Goal: Check status: Check status

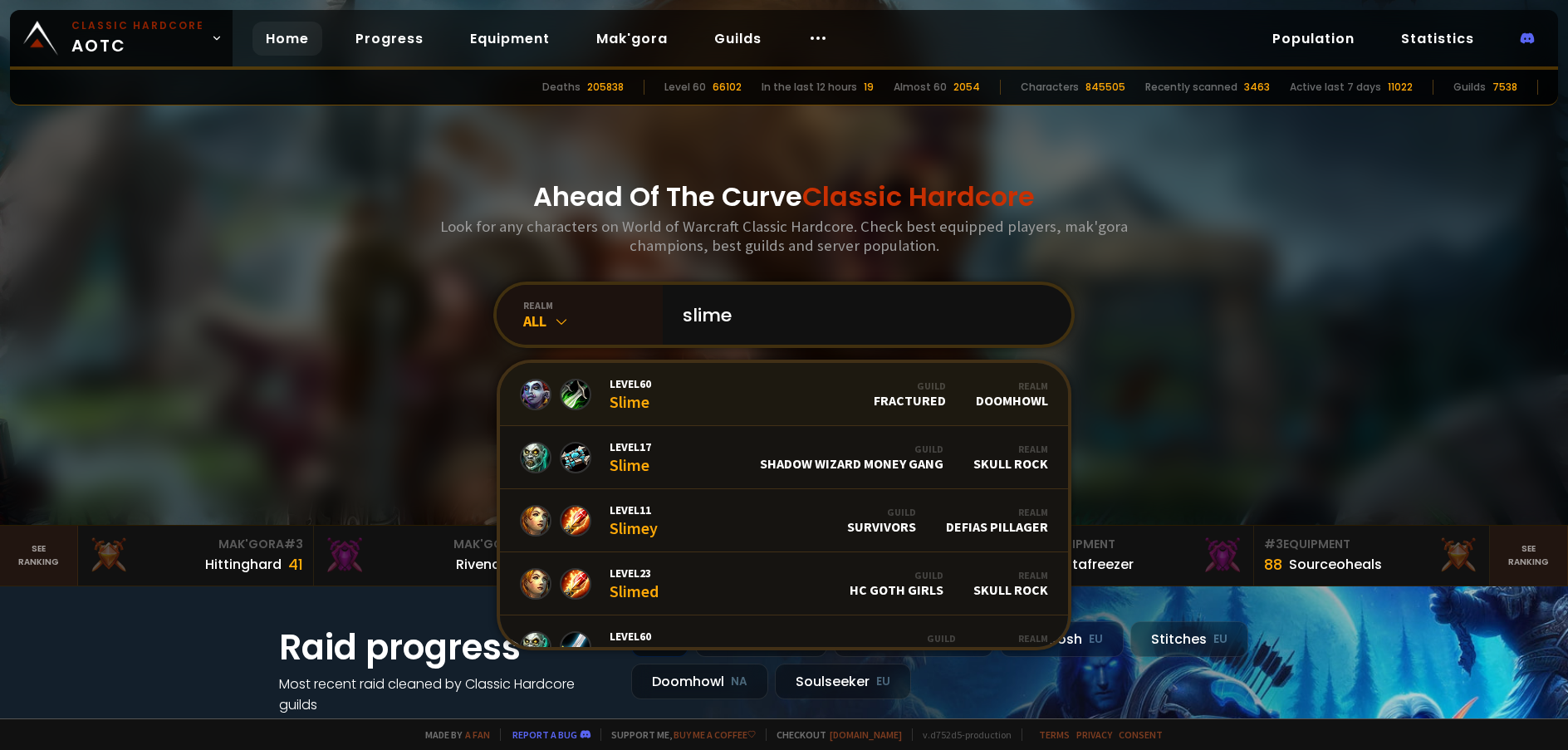
type input "slime"
click at [652, 397] on link "Level 60 Slime Guild Fractured Realm Doomhowl" at bounding box center [784, 395] width 568 height 63
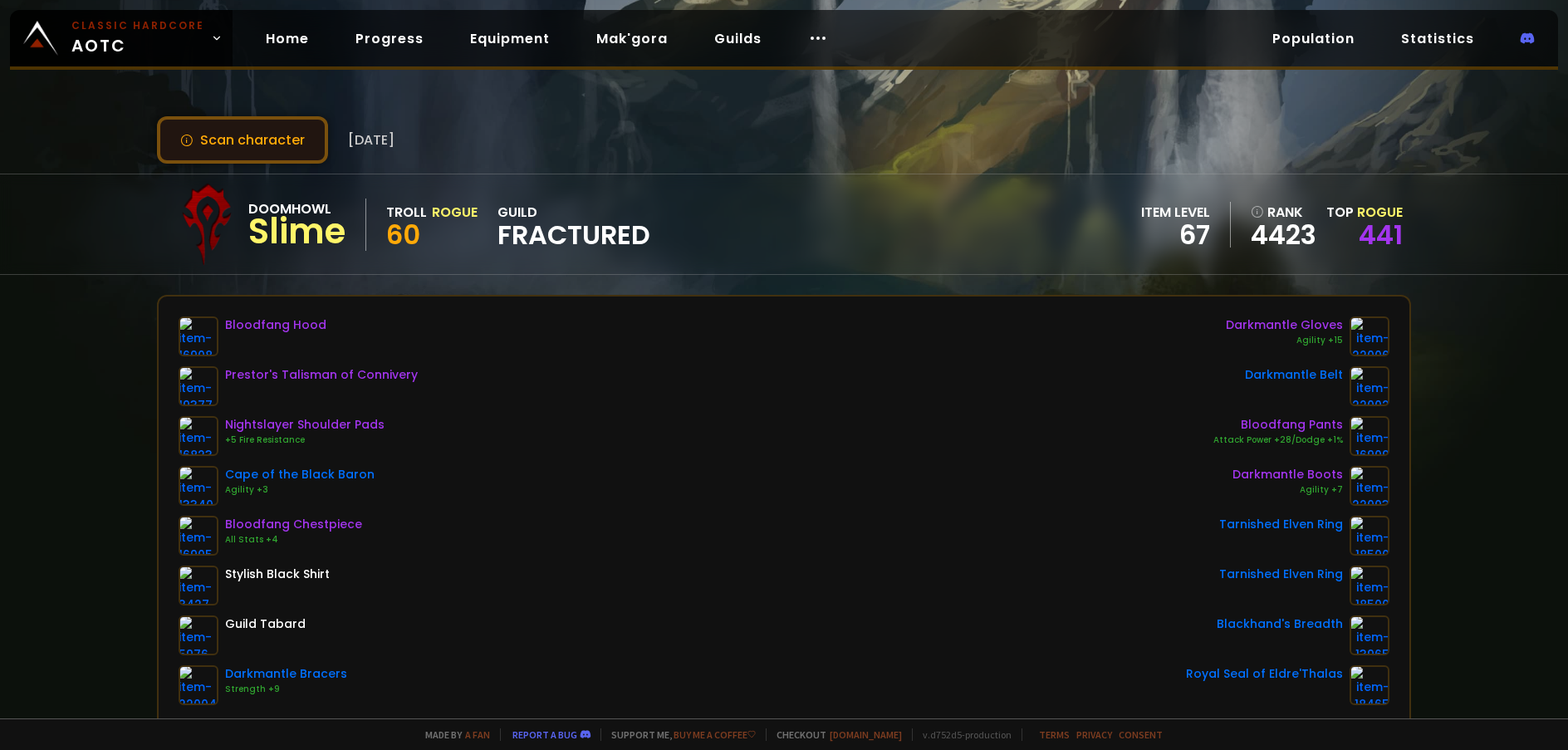
click at [315, 157] on button "Scan character" at bounding box center [242, 140] width 171 height 47
click at [1377, 231] on link "441" at bounding box center [1381, 235] width 44 height 37
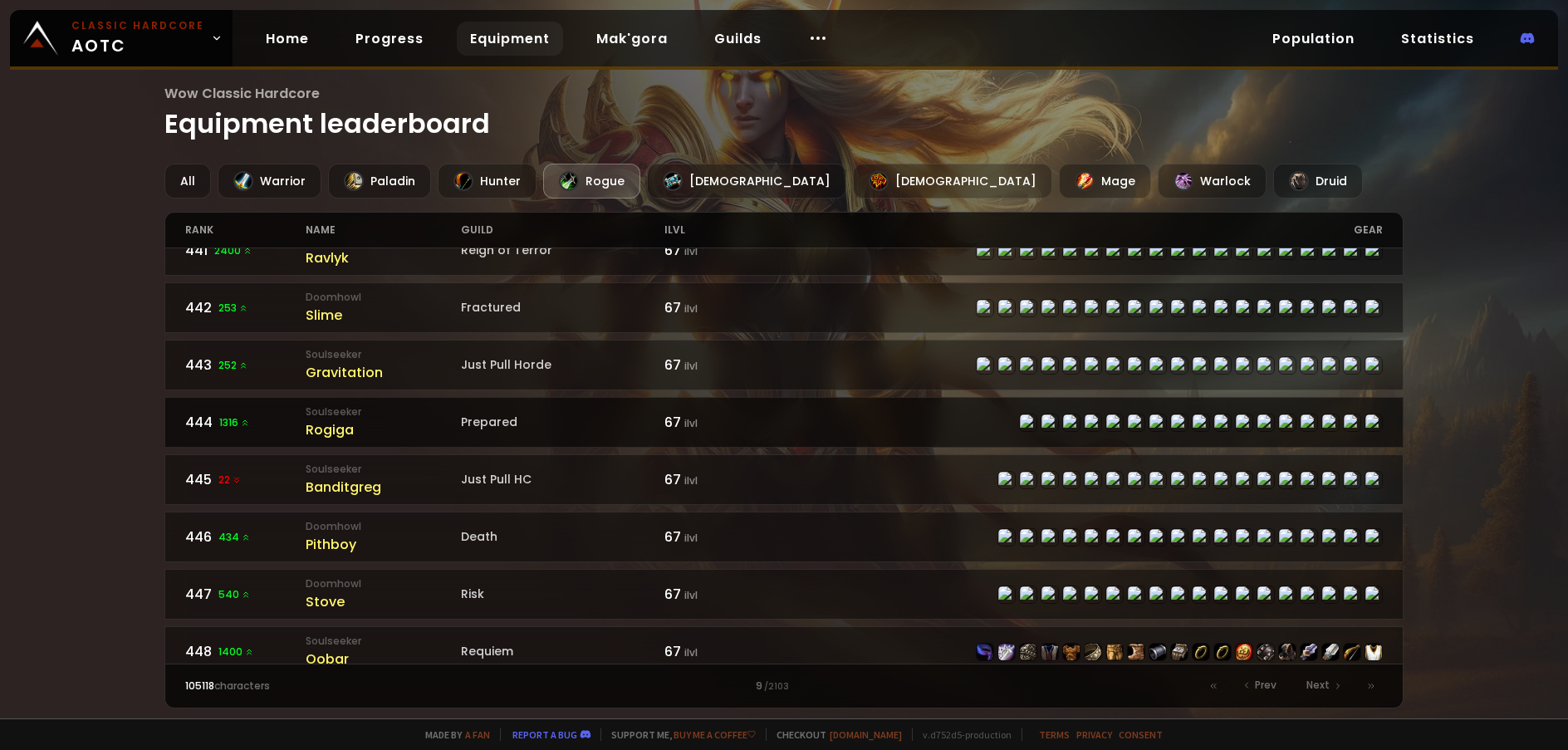
scroll to position [2356, 0]
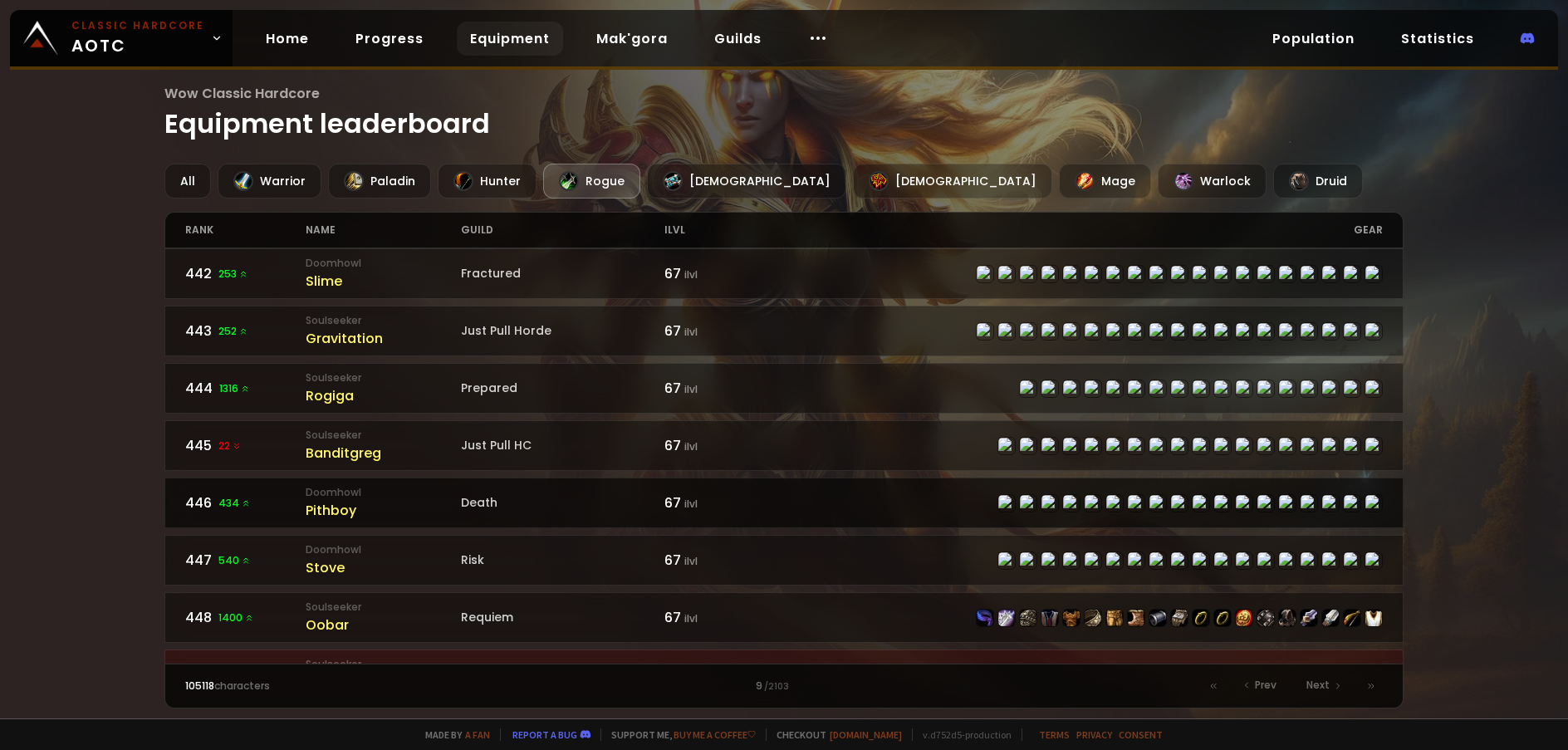
click at [341, 510] on div "Pithboy" at bounding box center [383, 510] width 156 height 21
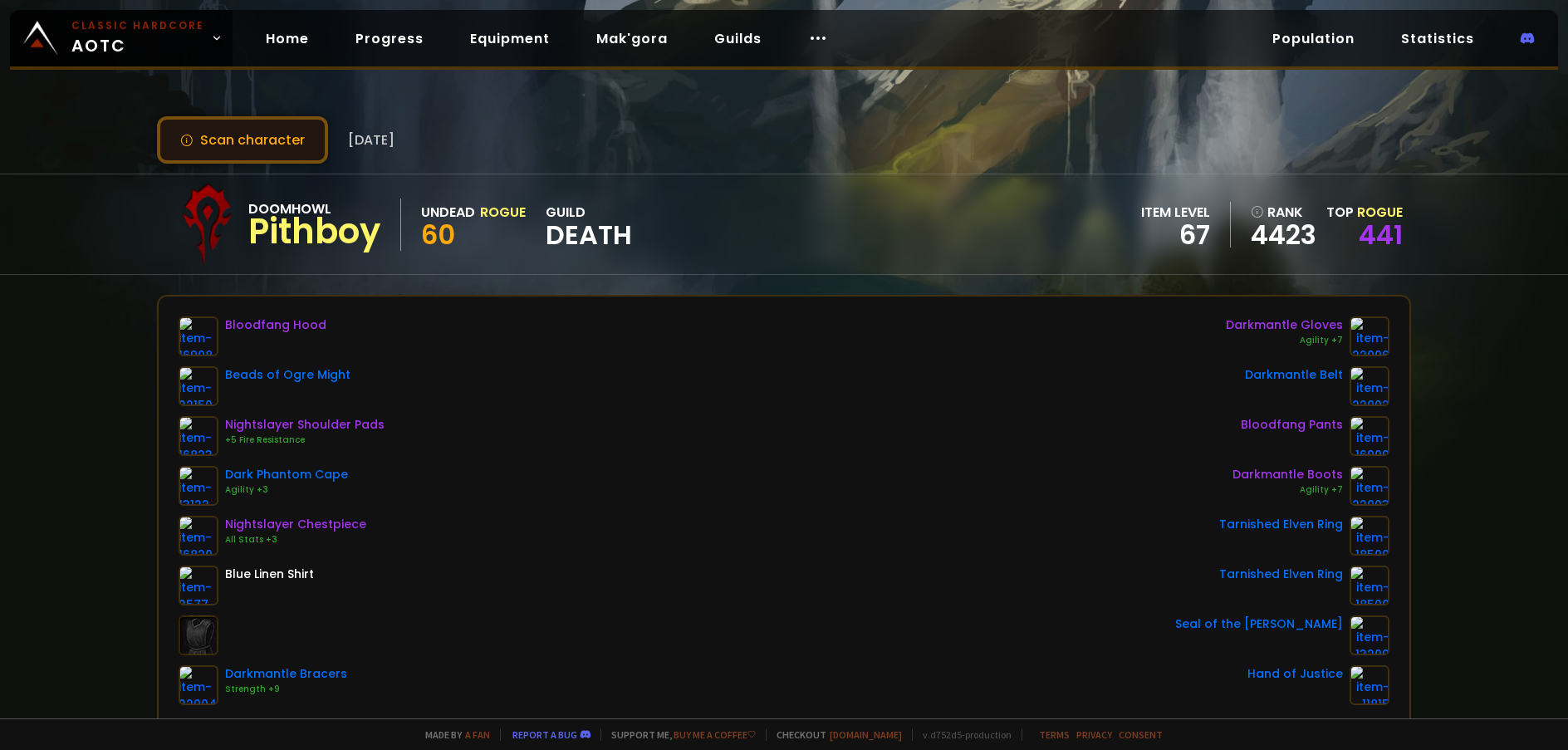
click at [266, 142] on button "Scan character" at bounding box center [242, 140] width 171 height 47
click at [236, 129] on button "Scan character" at bounding box center [242, 140] width 171 height 47
click at [234, 130] on button "Scan character" at bounding box center [242, 140] width 171 height 47
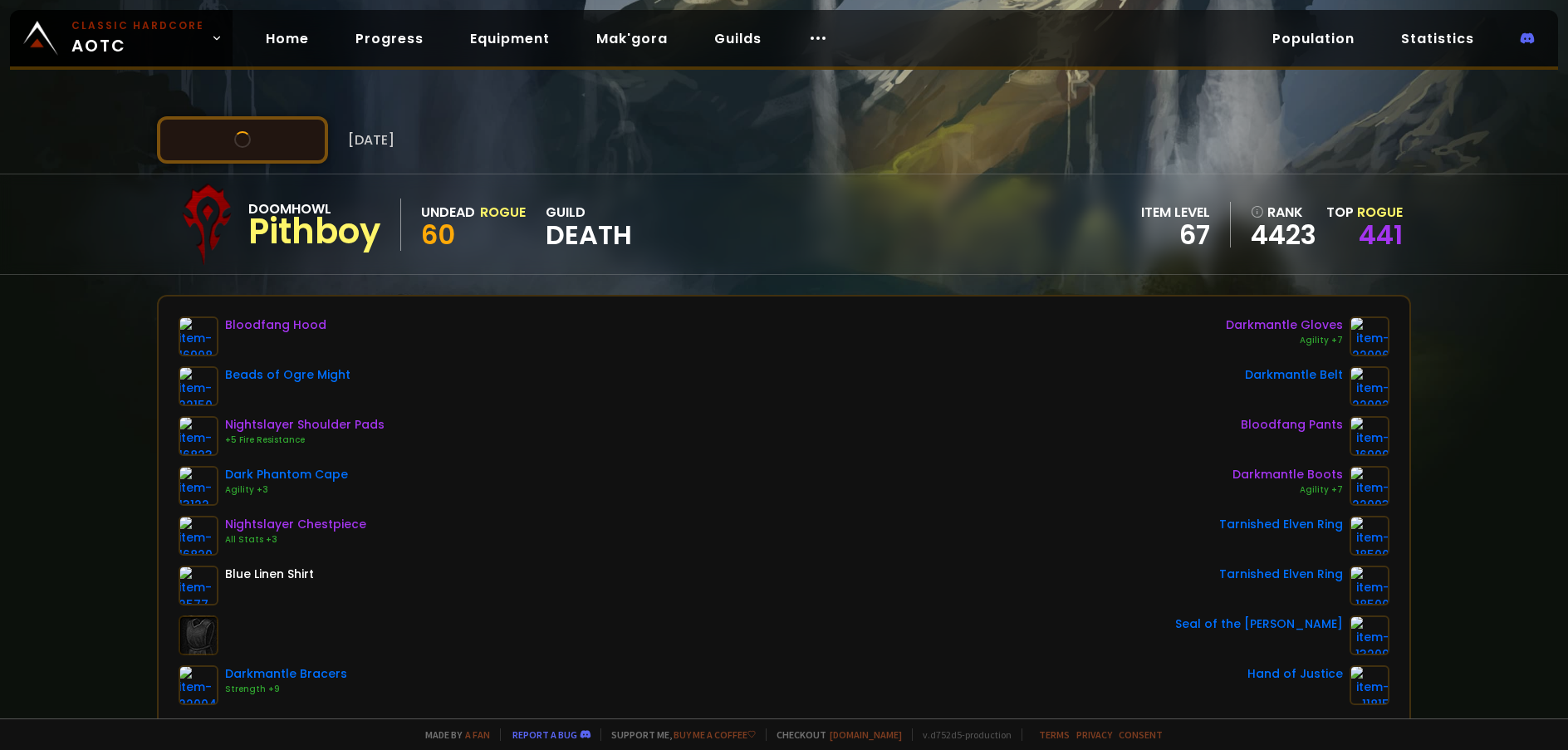
click at [234, 130] on button "Scan character" at bounding box center [242, 140] width 171 height 47
drag, startPoint x: 234, startPoint y: 130, endPoint x: 223, endPoint y: 129, distance: 11.0
click at [223, 129] on button "Scan character" at bounding box center [242, 140] width 171 height 47
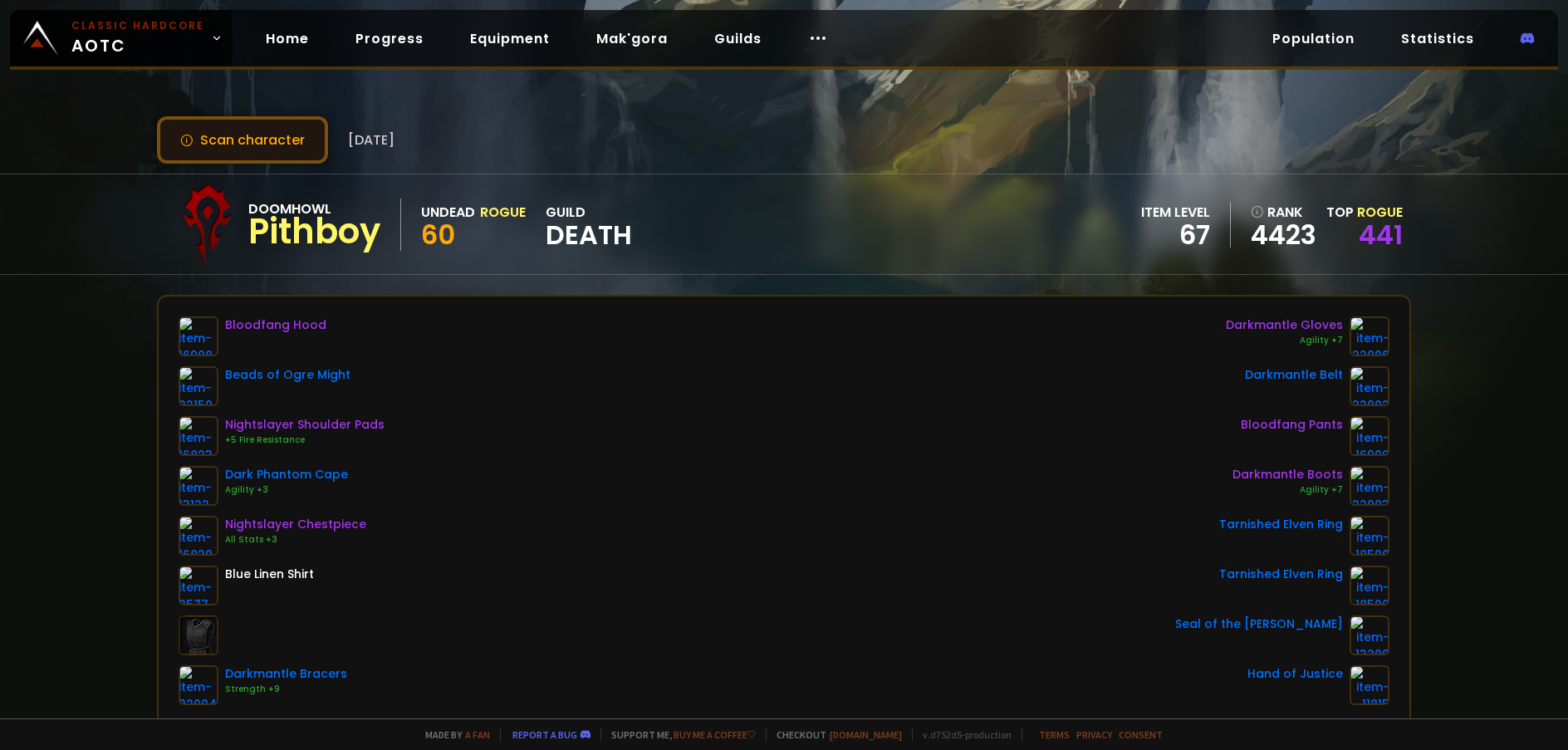
click at [217, 129] on button "Scan character" at bounding box center [242, 140] width 171 height 47
click at [213, 130] on button "Scan character" at bounding box center [242, 140] width 171 height 47
click at [208, 145] on button "Scan character" at bounding box center [242, 140] width 171 height 47
click at [212, 146] on button "Scan character" at bounding box center [242, 140] width 171 height 47
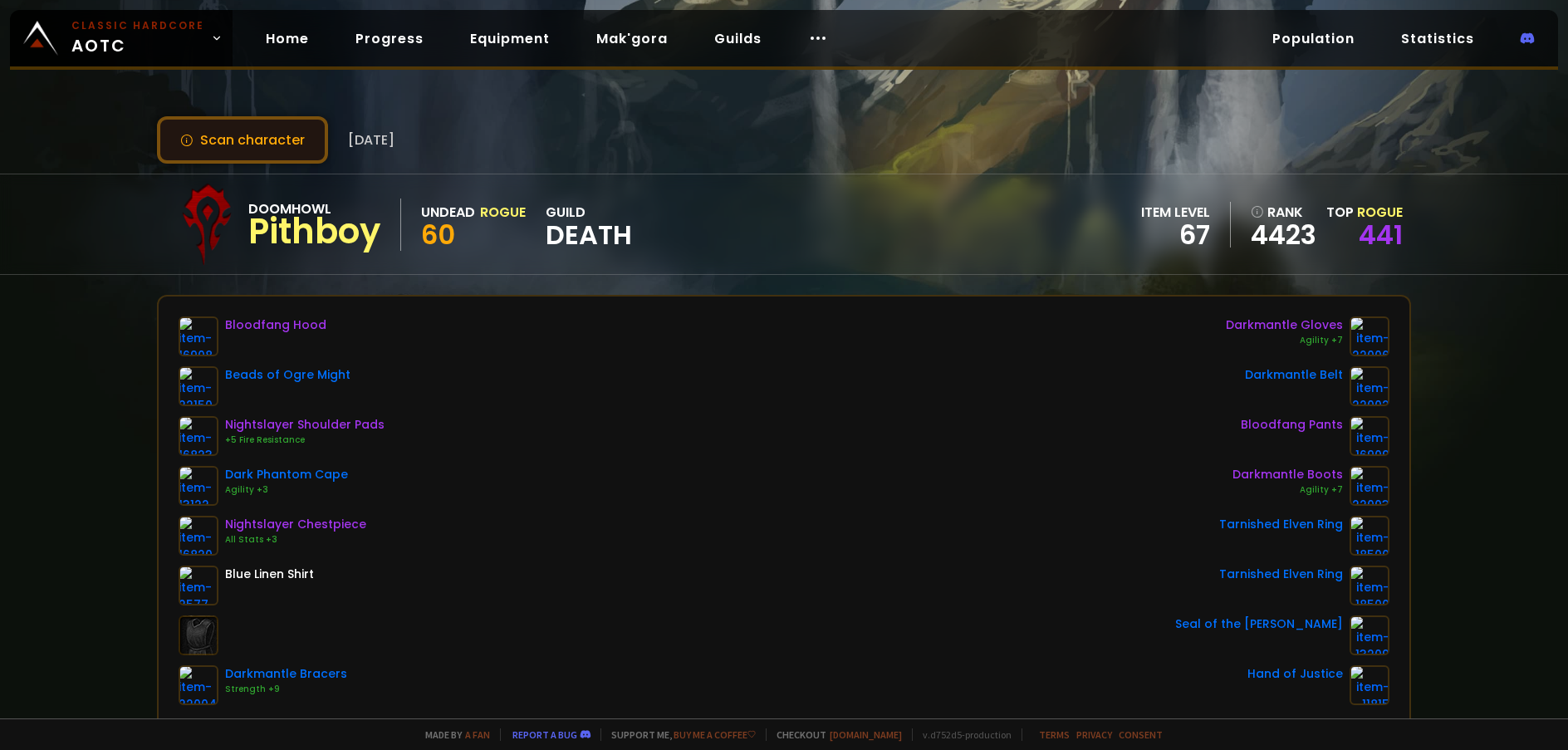
click at [221, 152] on button "Scan character" at bounding box center [242, 140] width 171 height 47
click at [219, 153] on button "Scan character" at bounding box center [242, 140] width 171 height 47
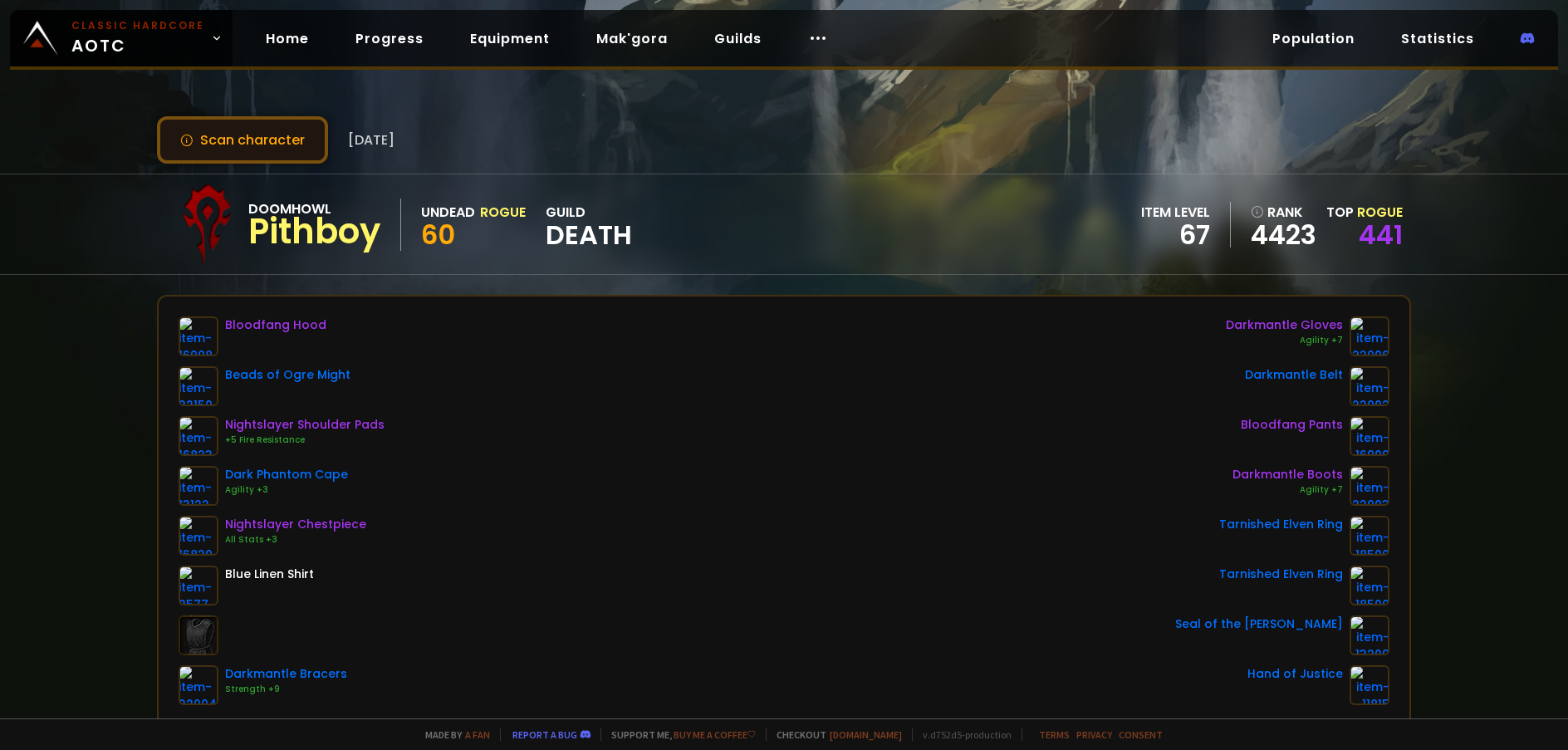
click at [214, 150] on button "Scan character" at bounding box center [242, 140] width 171 height 47
click at [213, 149] on button "Scan character" at bounding box center [242, 140] width 171 height 47
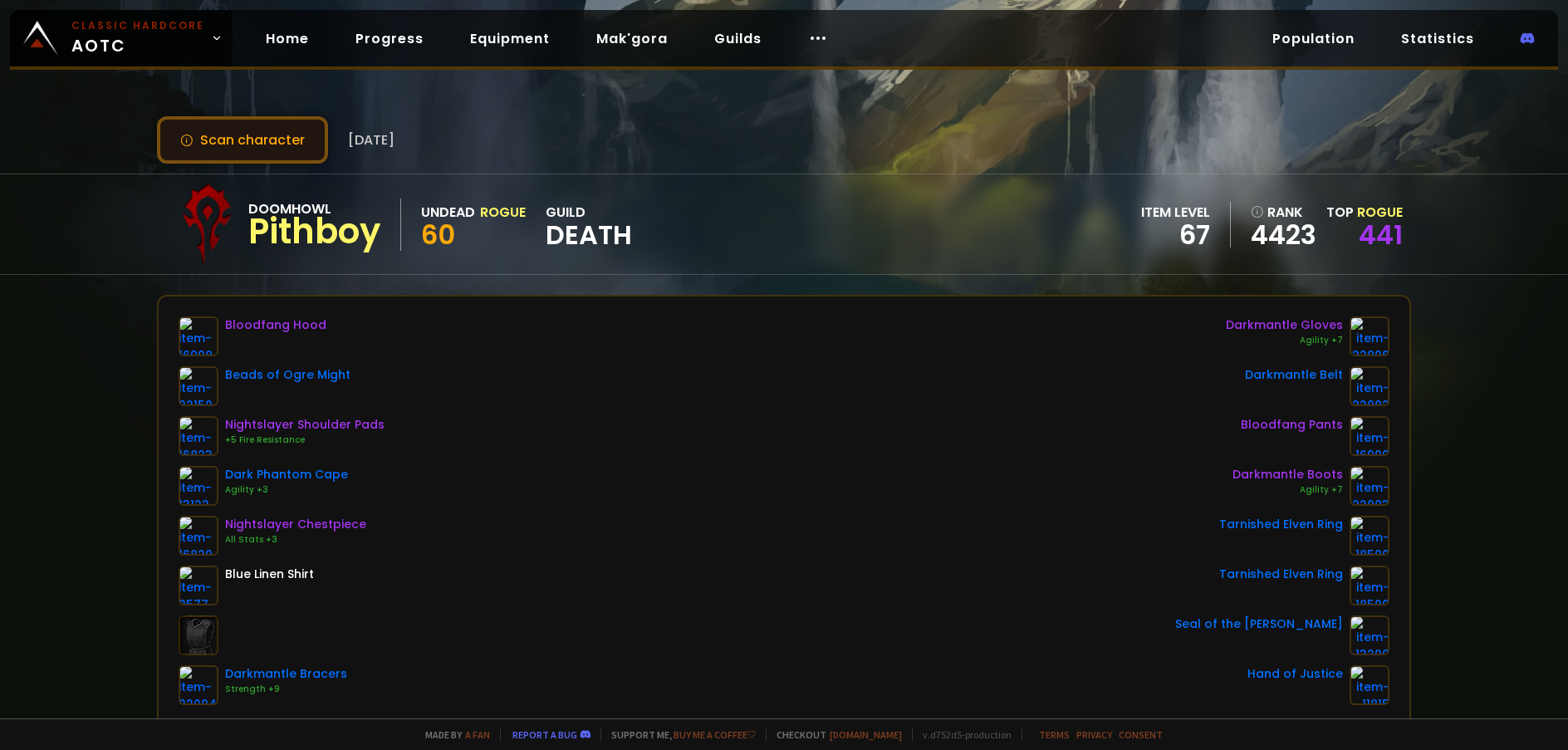
click at [247, 142] on button "Scan character" at bounding box center [242, 140] width 171 height 47
click at [248, 142] on button "Scan character" at bounding box center [242, 140] width 171 height 47
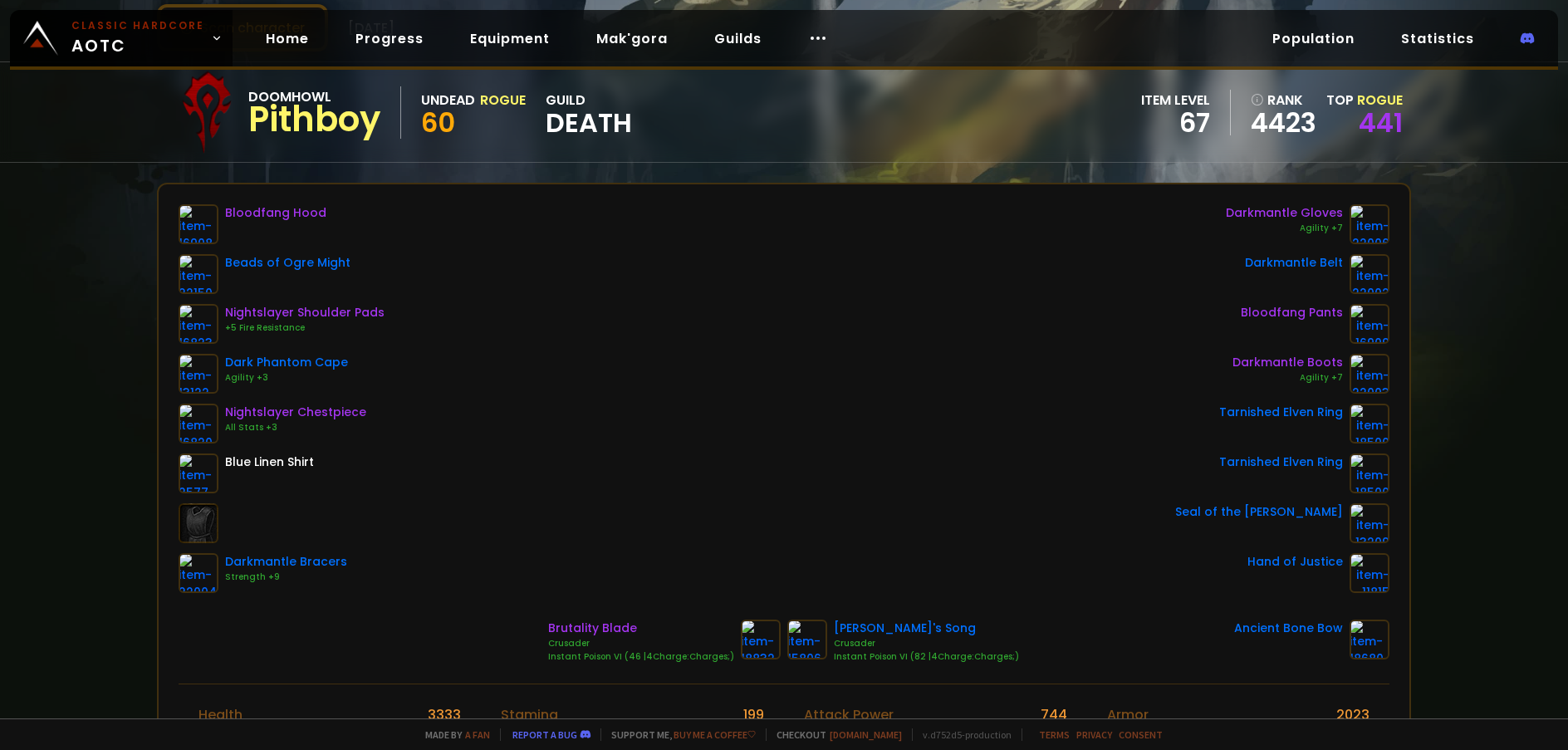
scroll to position [83, 0]
